Goal: Task Accomplishment & Management: Use online tool/utility

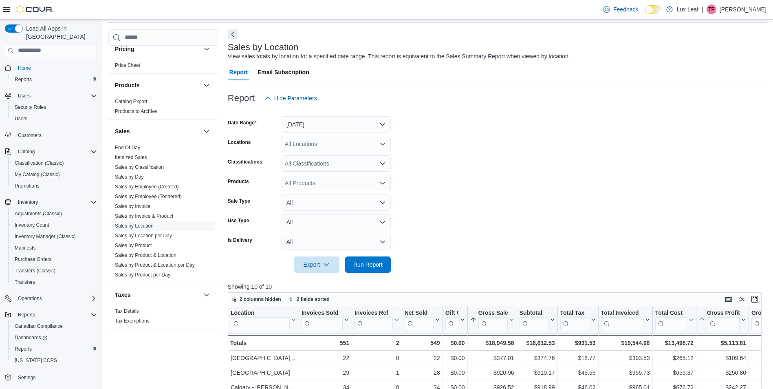
scroll to position [41, 0]
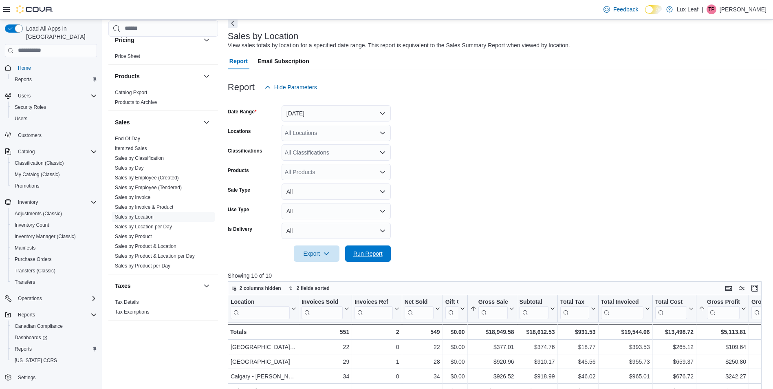
drag, startPoint x: 373, startPoint y: 255, endPoint x: 511, endPoint y: 139, distance: 180.2
click at [373, 252] on span "Run Report" at bounding box center [367, 254] width 29 height 8
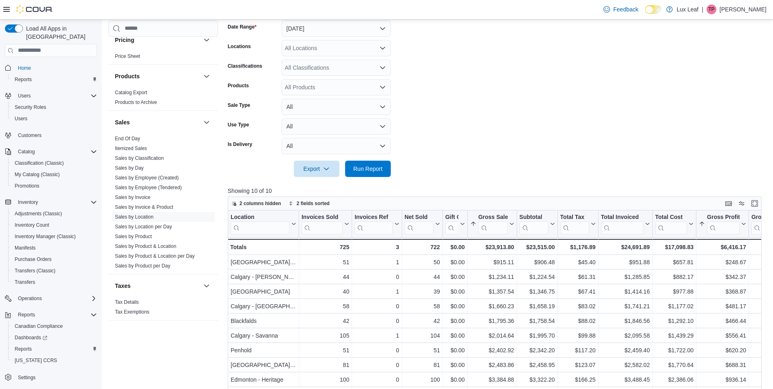
scroll to position [122, 0]
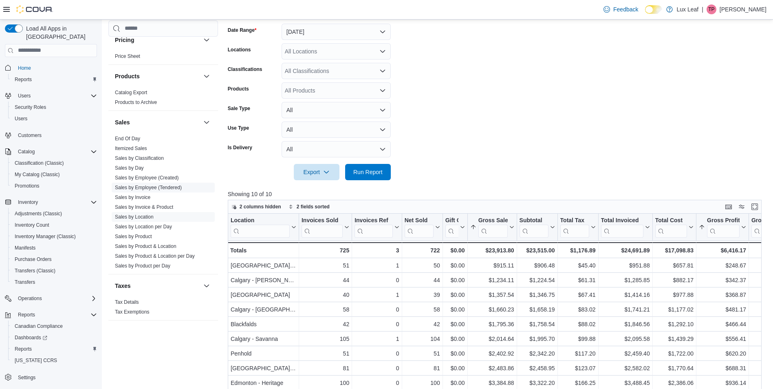
click at [141, 191] on span "Sales by Employee (Tendered)" at bounding box center [163, 188] width 103 height 10
click at [152, 185] on link "Sales by Employee (Tendered)" at bounding box center [148, 188] width 67 height 6
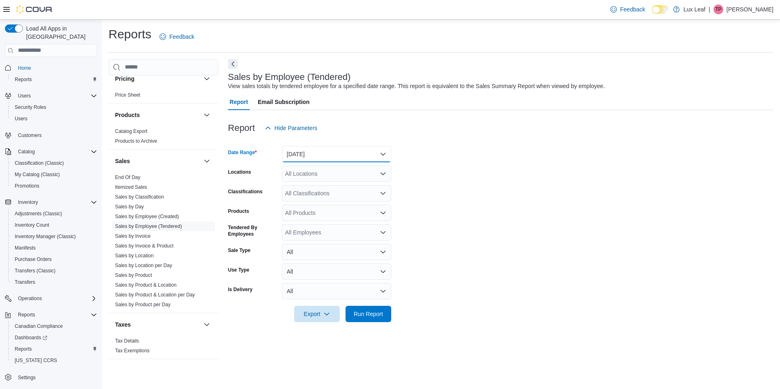
click at [313, 155] on button "[DATE]" at bounding box center [336, 154] width 109 height 16
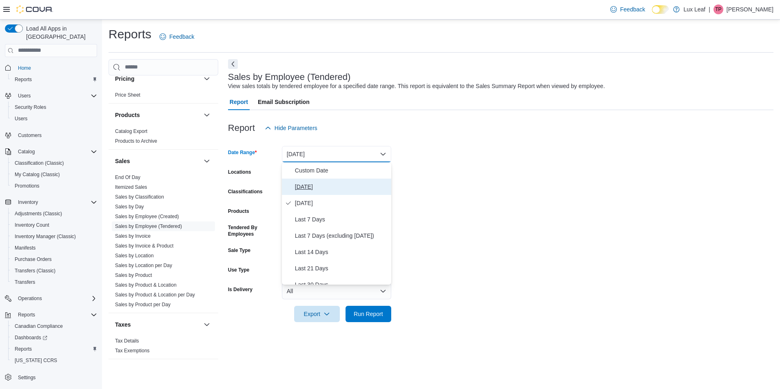
click at [299, 188] on span "[DATE]" at bounding box center [341, 187] width 93 height 10
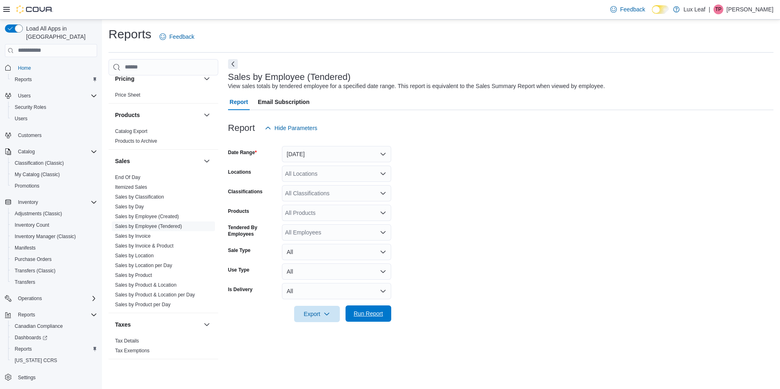
click at [364, 309] on span "Run Report" at bounding box center [368, 313] width 36 height 16
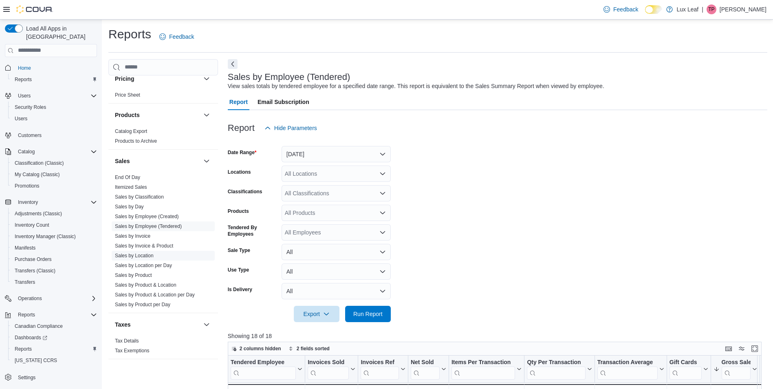
click at [156, 257] on span "Sales by Location" at bounding box center [163, 256] width 103 height 10
click at [141, 256] on link "Sales by Location" at bounding box center [134, 256] width 39 height 6
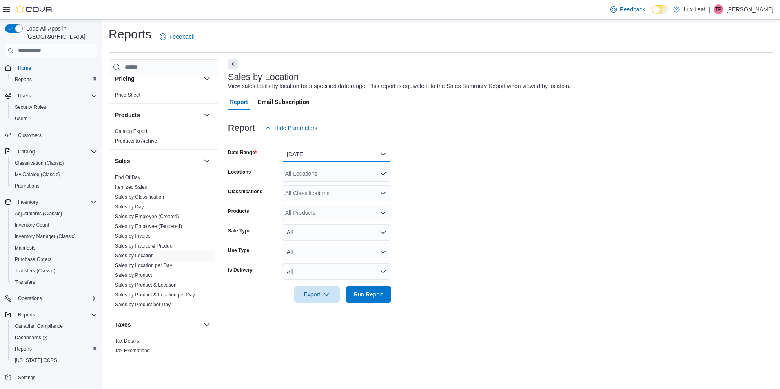
click at [320, 148] on button "[DATE]" at bounding box center [336, 154] width 109 height 16
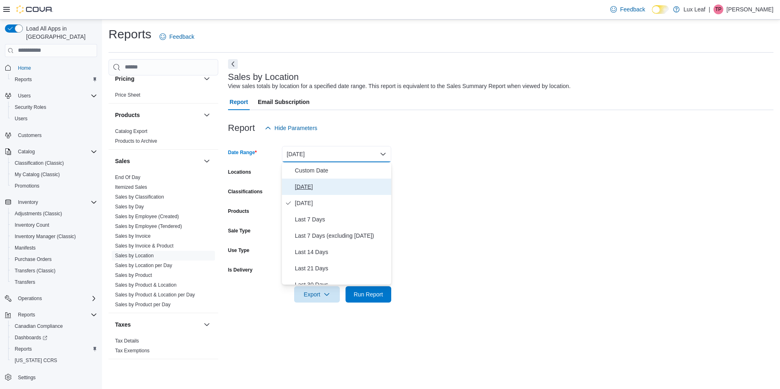
click at [324, 185] on span "[DATE]" at bounding box center [341, 187] width 93 height 10
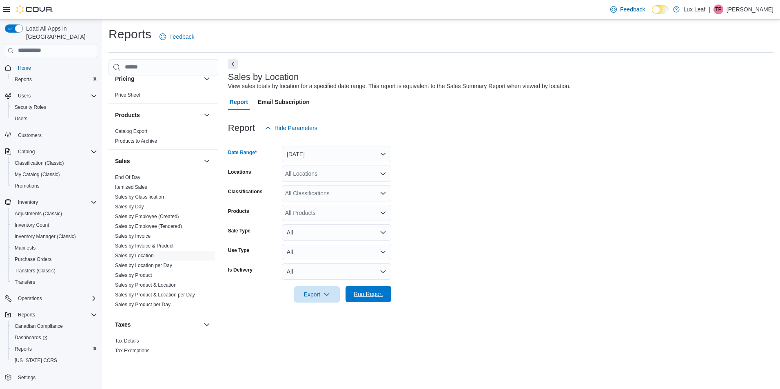
click at [358, 294] on span "Run Report" at bounding box center [367, 294] width 29 height 8
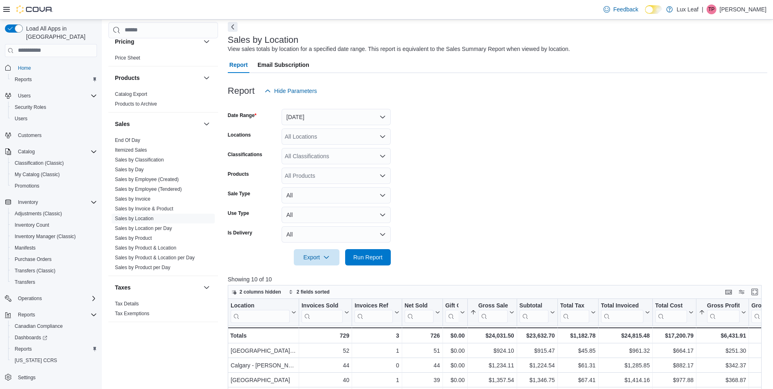
scroll to position [122, 0]
